Goal: Task Accomplishment & Management: Use online tool/utility

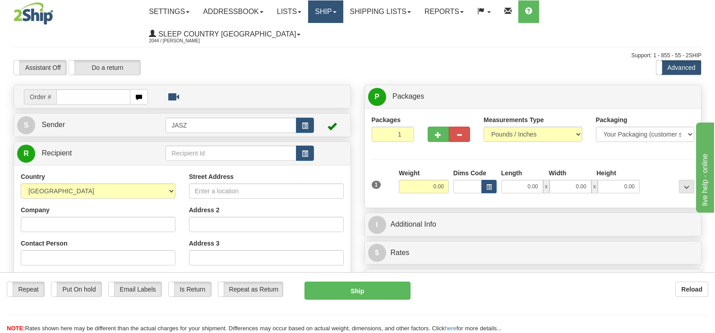
click at [343, 12] on link "Ship" at bounding box center [325, 11] width 35 height 23
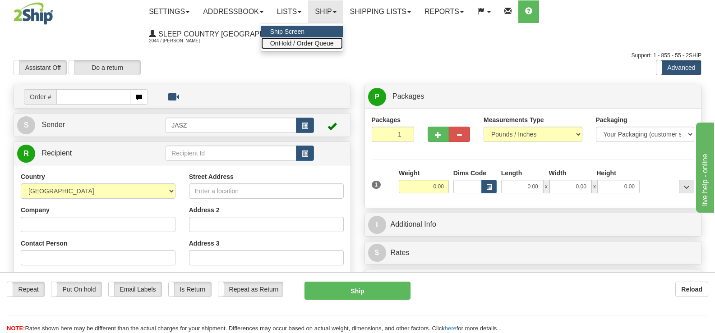
click at [334, 44] on span "OnHold / Order Queue" at bounding box center [302, 43] width 64 height 7
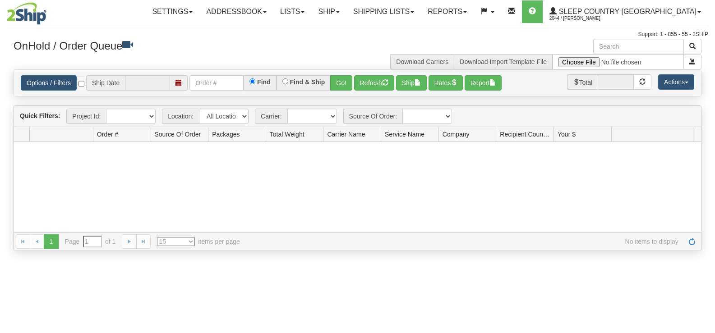
type input "[DATE]"
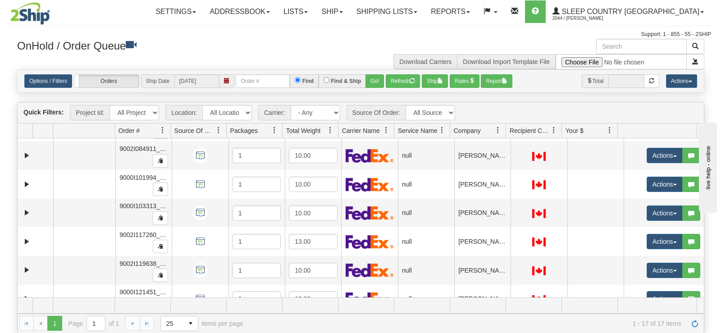
scroll to position [328, 0]
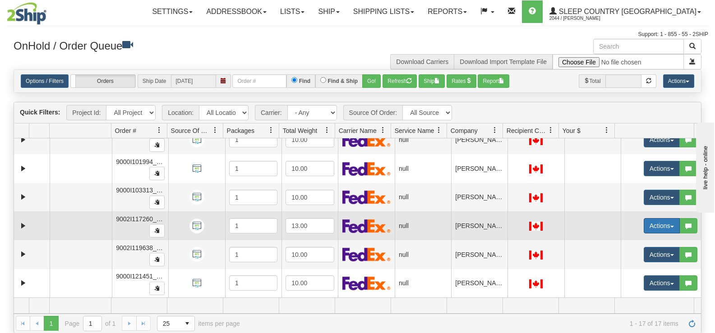
click at [646, 223] on button "Actions" at bounding box center [661, 225] width 36 height 15
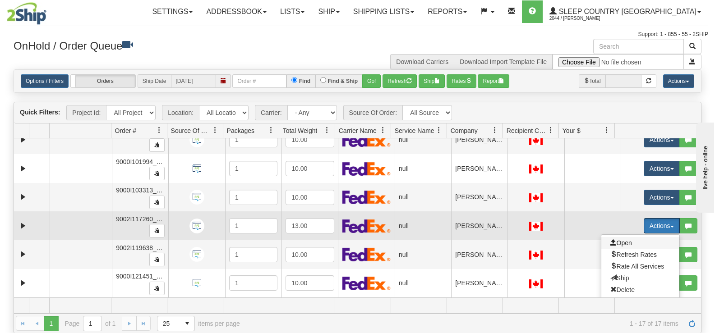
click at [623, 243] on span "Open" at bounding box center [621, 242] width 22 height 7
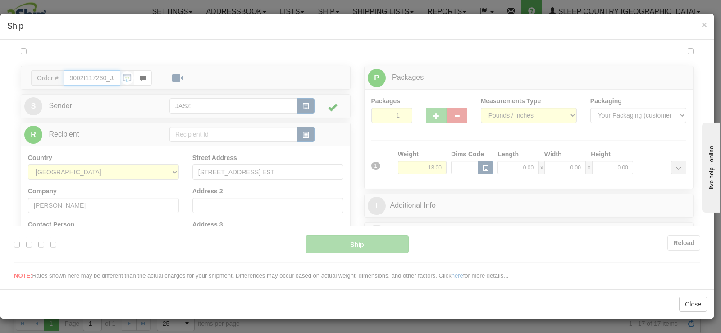
type input "12:58"
type input "16:00"
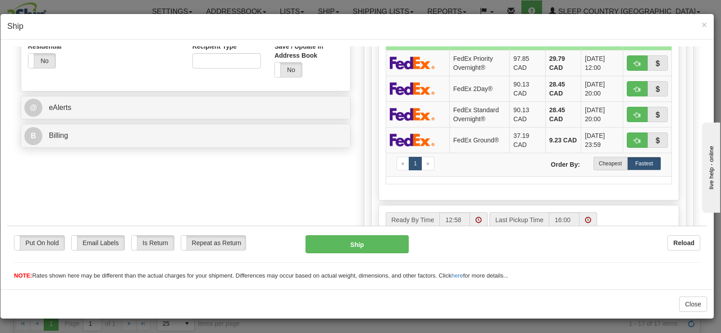
scroll to position [323, 0]
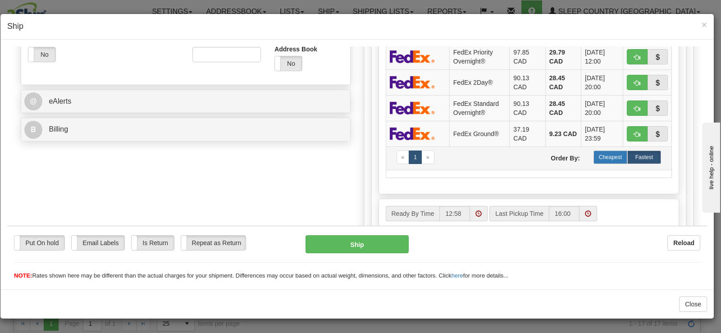
click at [608, 152] on label "Cheapest" at bounding box center [611, 157] width 34 height 14
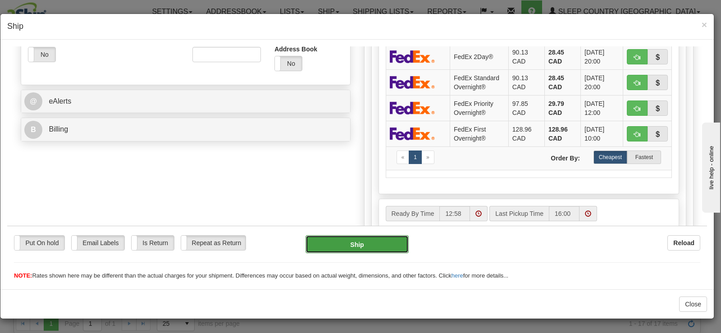
click at [363, 243] on button "Ship" at bounding box center [357, 244] width 103 height 18
type input "92"
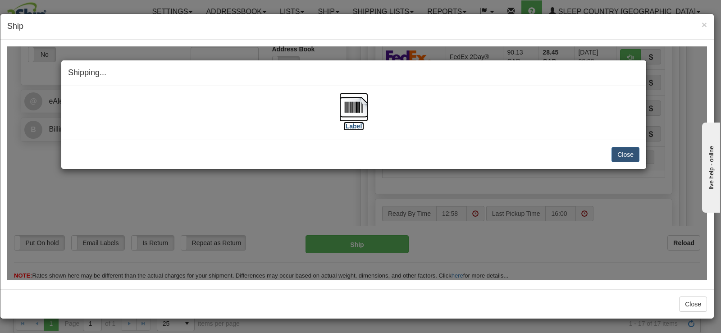
click at [364, 110] on img at bounding box center [353, 106] width 29 height 29
click at [617, 151] on button "Close" at bounding box center [626, 154] width 28 height 15
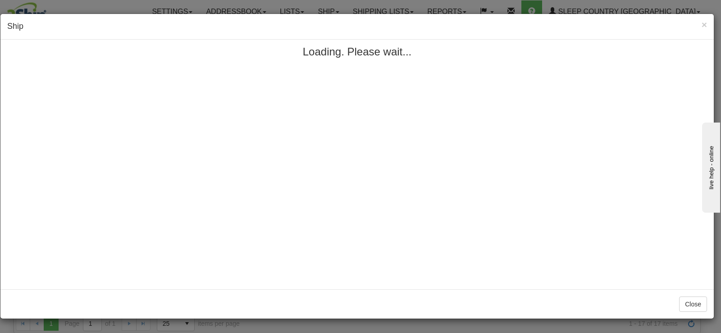
scroll to position [0, 0]
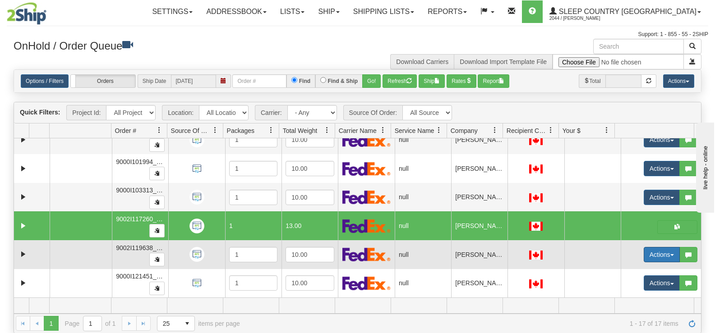
click at [662, 257] on button "Actions" at bounding box center [661, 254] width 36 height 15
click at [616, 269] on span "Open" at bounding box center [621, 271] width 22 height 7
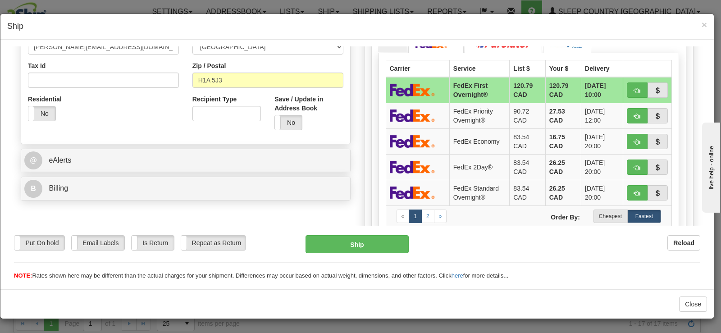
scroll to position [317, 0]
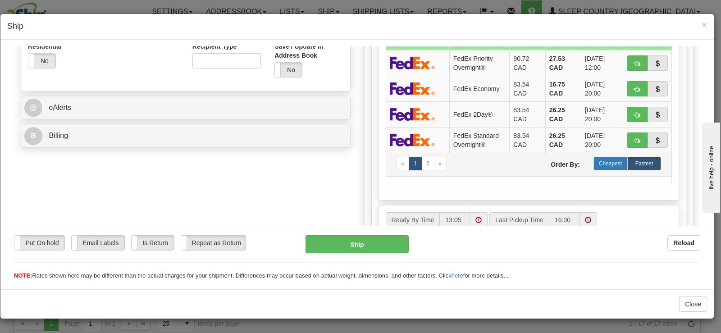
click at [605, 160] on label "Cheapest" at bounding box center [611, 163] width 34 height 14
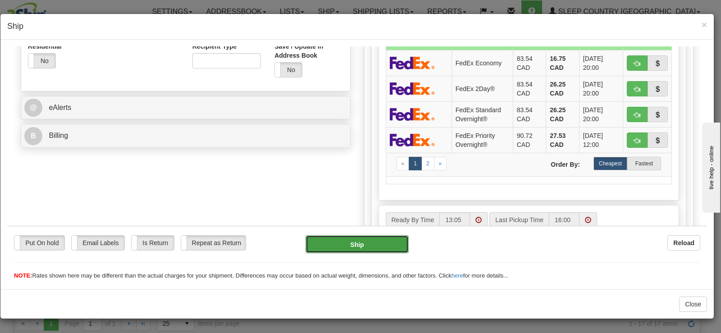
click at [385, 243] on button "Ship" at bounding box center [357, 244] width 103 height 18
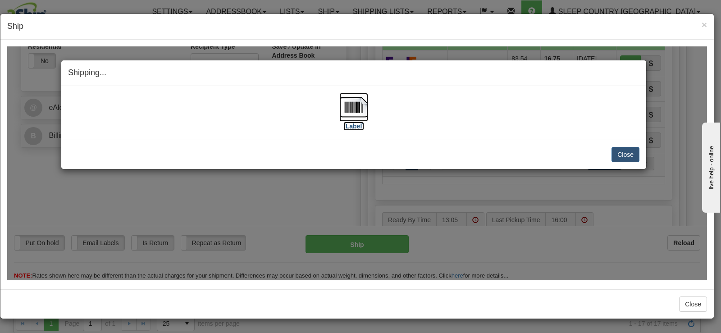
click at [353, 109] on img at bounding box center [353, 106] width 29 height 29
click at [620, 151] on button "Close" at bounding box center [626, 154] width 28 height 15
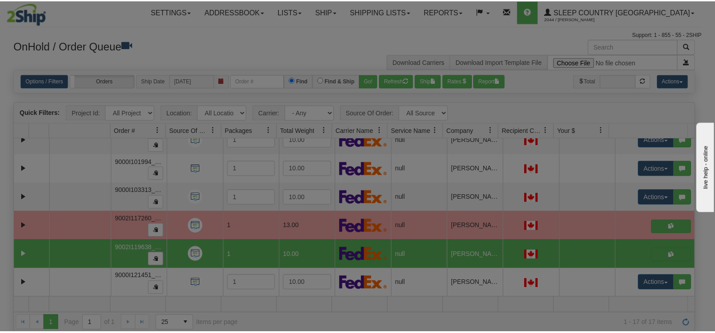
scroll to position [0, 0]
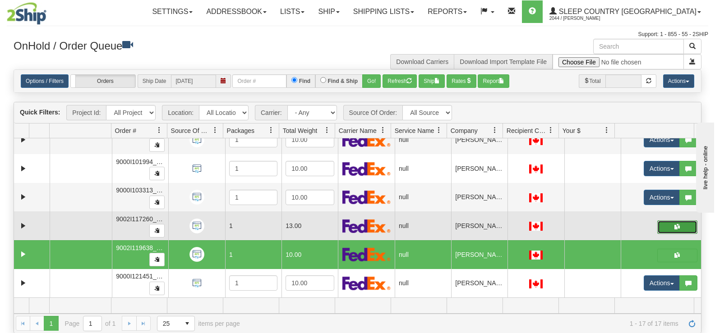
click at [663, 226] on button "button" at bounding box center [677, 227] width 40 height 14
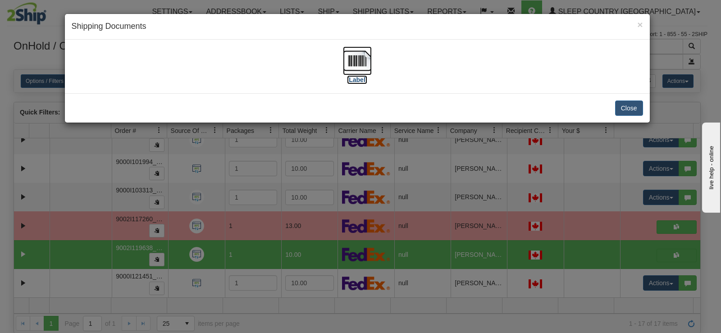
click at [352, 60] on img at bounding box center [357, 60] width 29 height 29
click at [634, 104] on button "Close" at bounding box center [629, 108] width 28 height 15
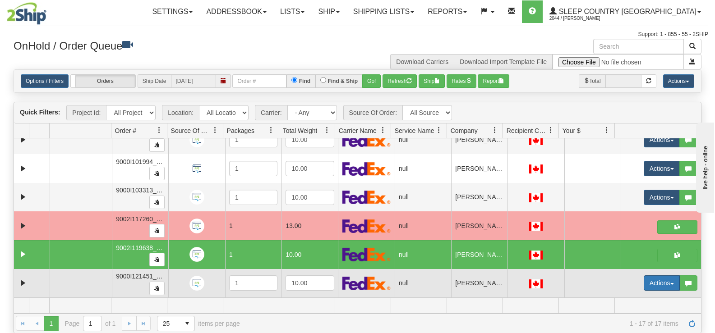
click at [650, 283] on button "Actions" at bounding box center [661, 282] width 36 height 15
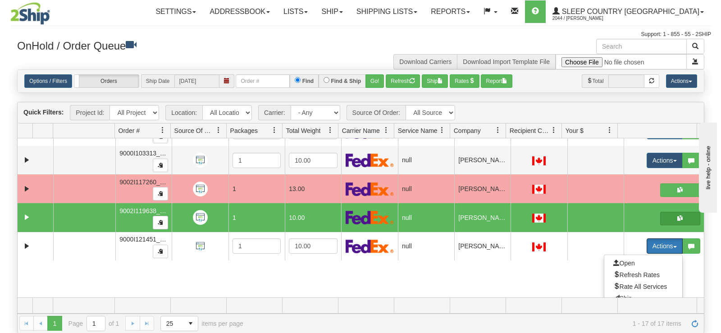
scroll to position [365, 0]
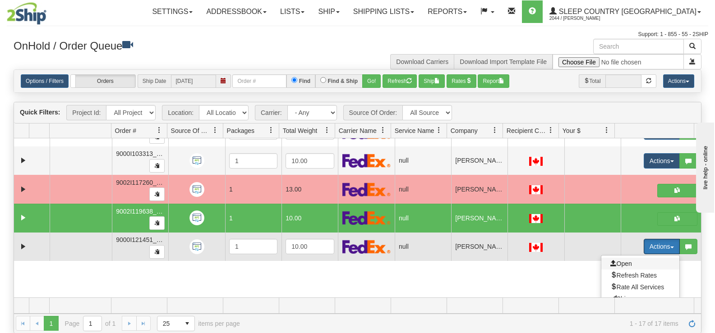
click at [623, 265] on span "Open" at bounding box center [621, 263] width 22 height 7
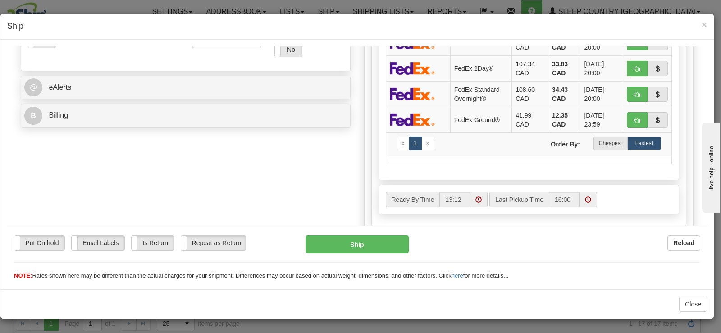
scroll to position [293, 0]
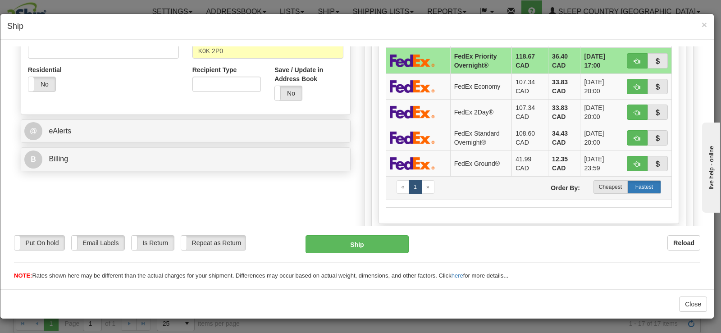
click at [628, 189] on label "Fastest" at bounding box center [645, 187] width 34 height 14
click at [615, 189] on label "Cheapest" at bounding box center [611, 187] width 34 height 14
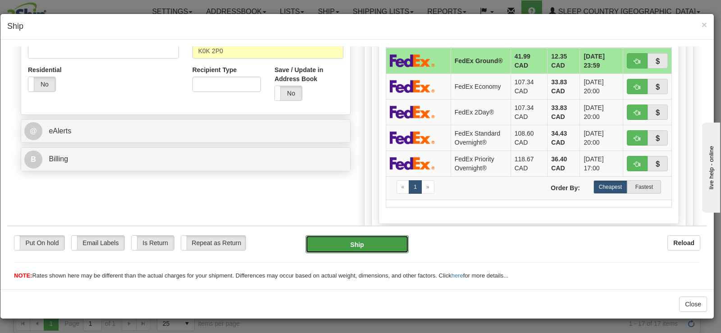
click at [319, 247] on button "Ship" at bounding box center [357, 244] width 103 height 18
type input "92"
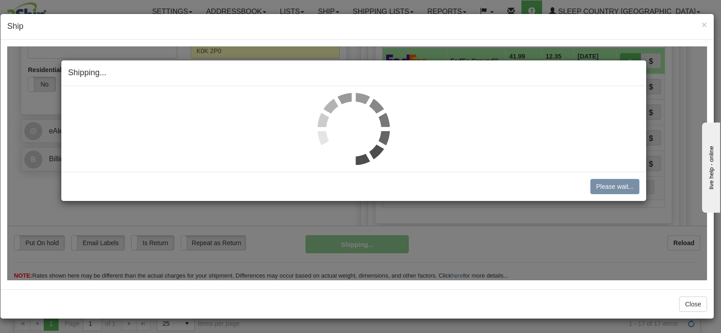
click at [349, 119] on img at bounding box center [354, 128] width 72 height 72
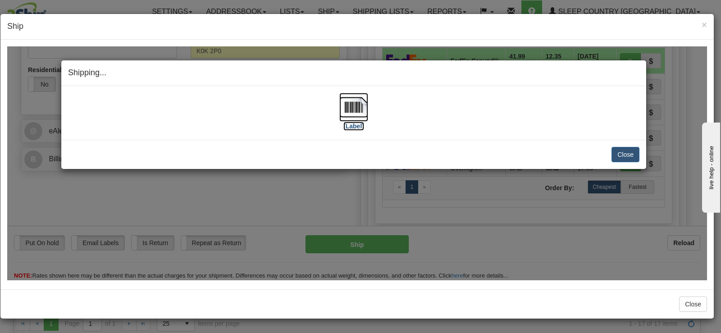
click at [349, 119] on img at bounding box center [353, 106] width 29 height 29
click at [629, 157] on button "Close" at bounding box center [626, 154] width 28 height 15
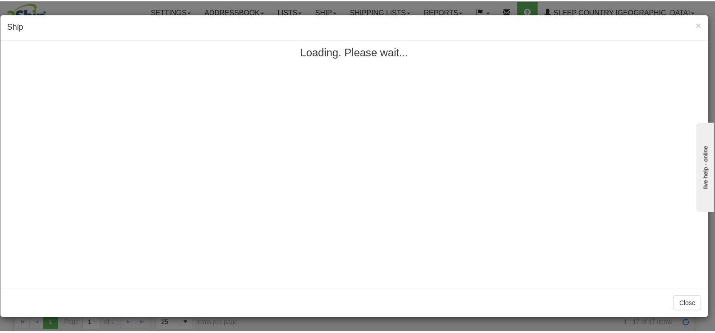
scroll to position [0, 0]
